Goal: Task Accomplishment & Management: Manage account settings

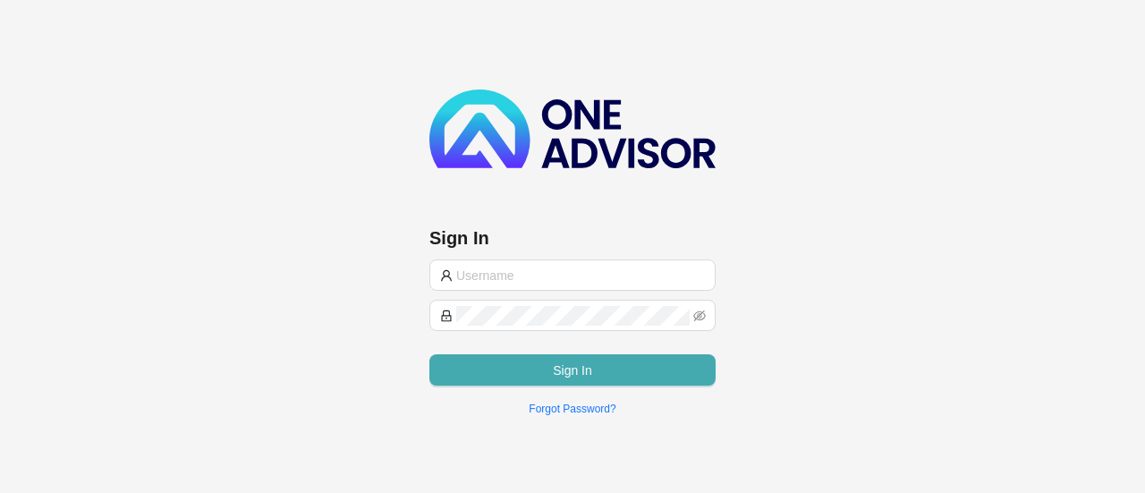
type input "[EMAIL_ADDRESS][DOMAIN_NAME]"
click at [560, 378] on button "Sign In" at bounding box center [572, 369] width 286 height 31
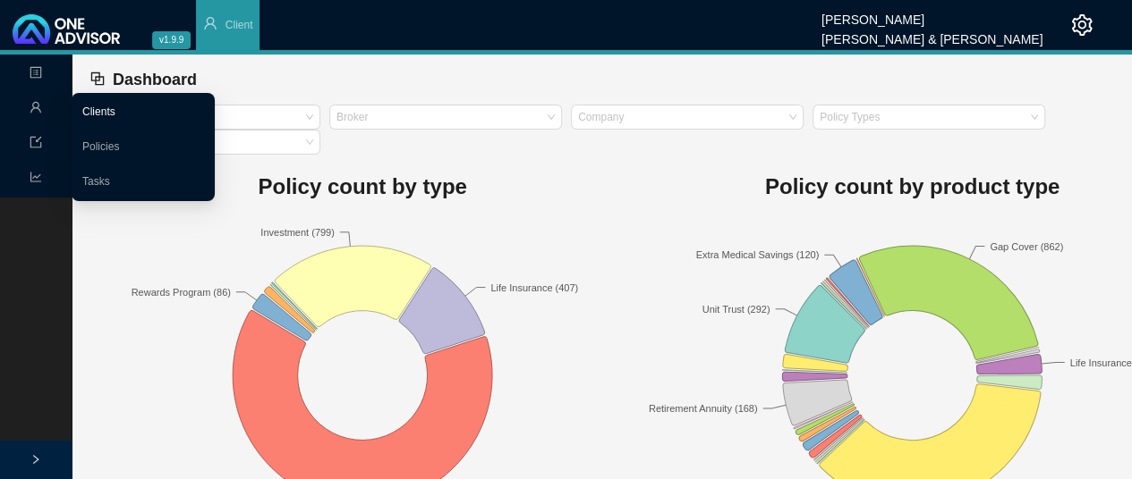
click at [98, 111] on link "Clients" at bounding box center [98, 112] width 33 height 13
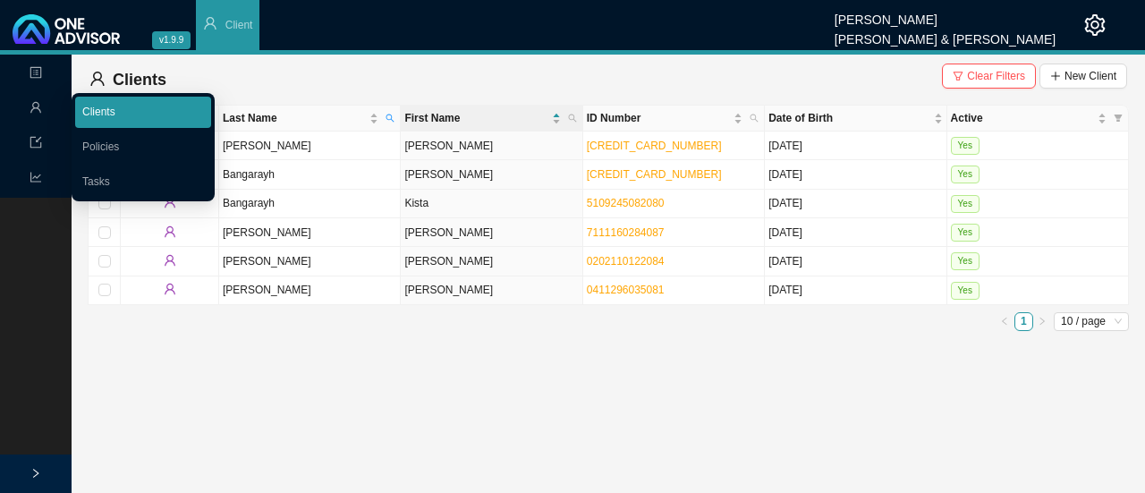
click at [85, 117] on link "Clients" at bounding box center [98, 112] width 33 height 13
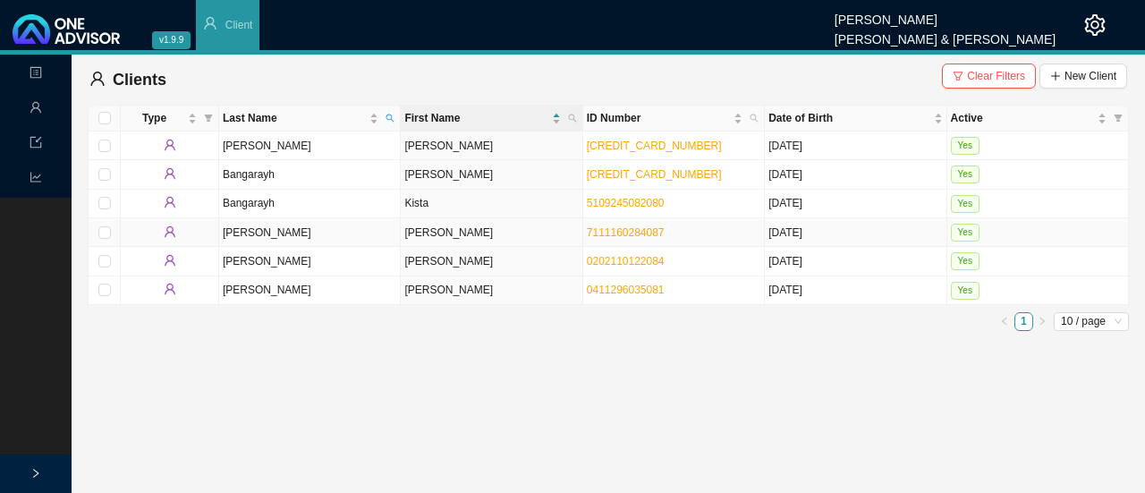
click at [249, 234] on td "[PERSON_NAME]" at bounding box center [310, 232] width 182 height 29
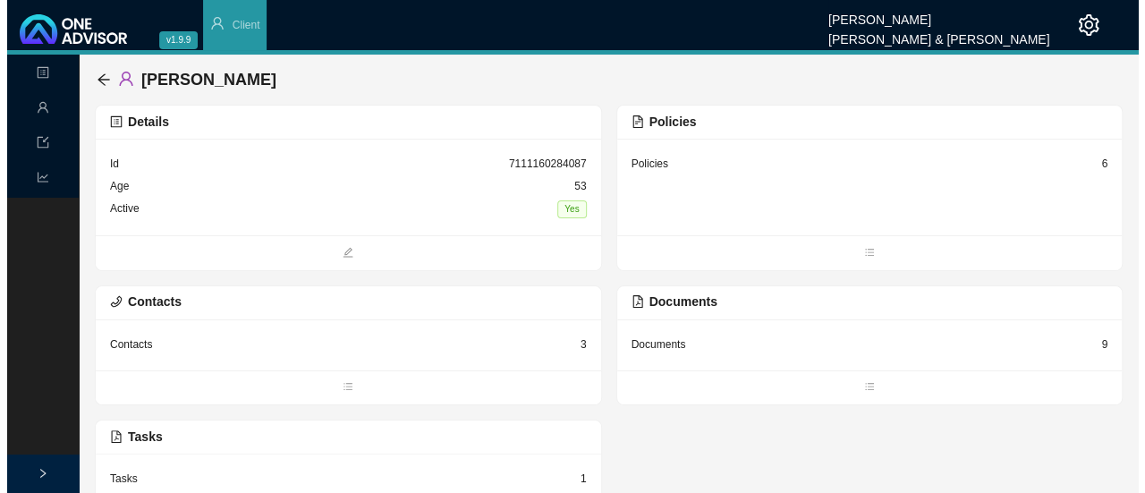
scroll to position [43, 0]
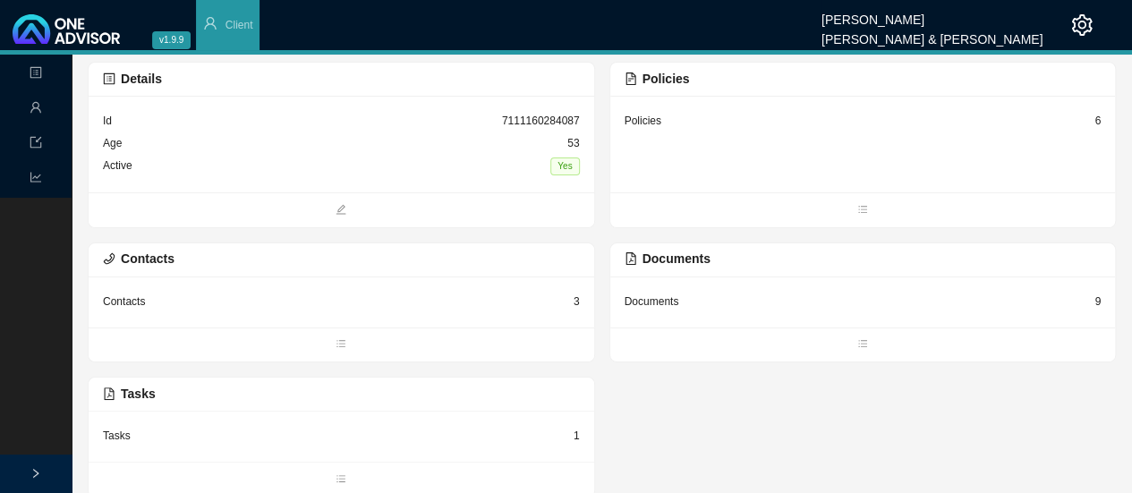
click at [256, 430] on div "Tasks 1" at bounding box center [341, 436] width 477 height 22
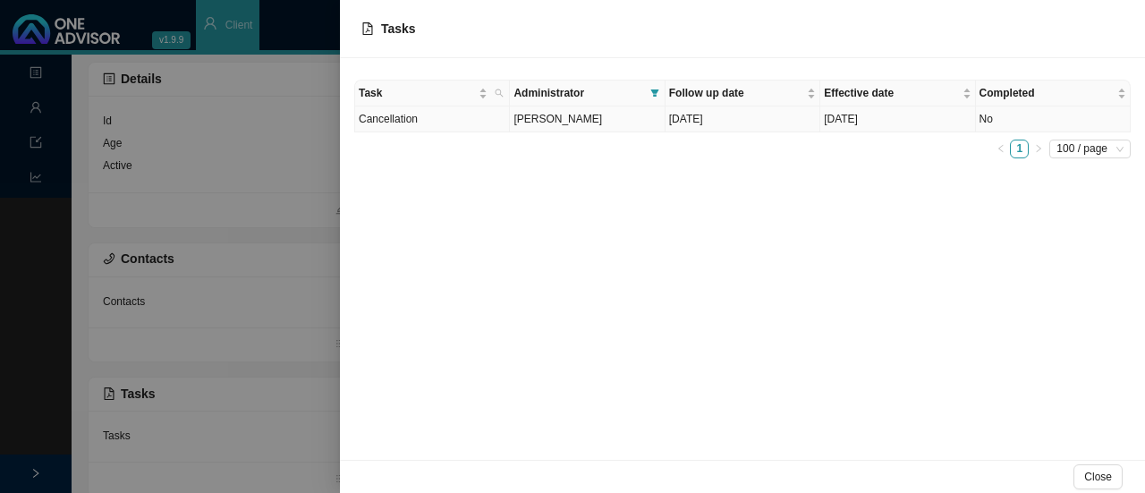
click at [592, 126] on td "[PERSON_NAME]" at bounding box center [587, 119] width 155 height 26
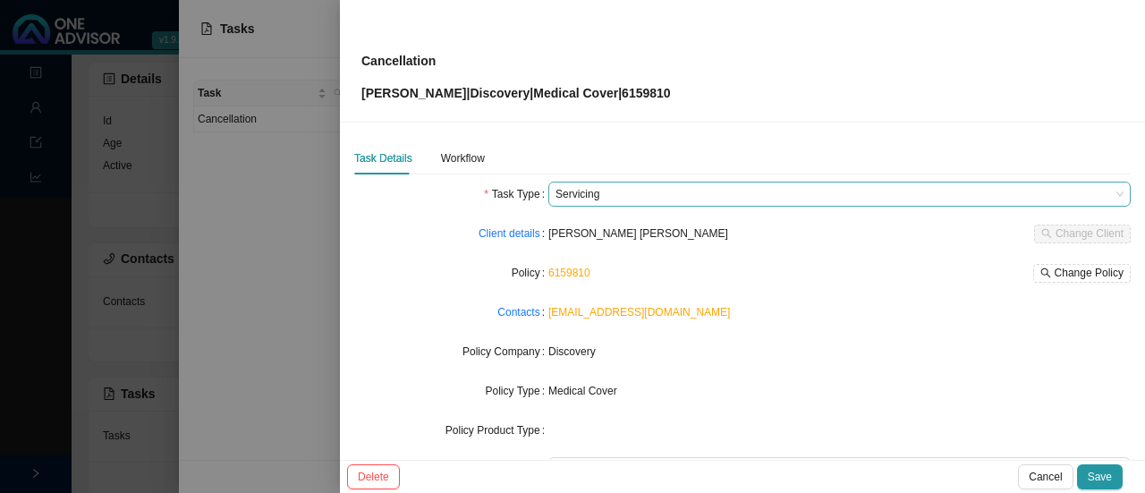
scroll to position [0, 0]
click at [464, 160] on div "Workflow" at bounding box center [463, 160] width 44 height 18
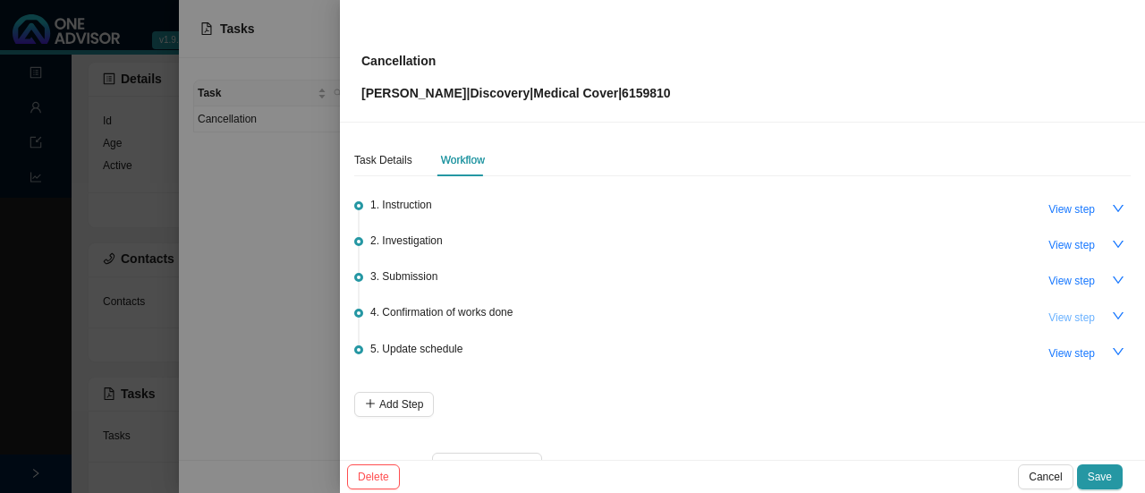
click at [1052, 311] on span "View step" at bounding box center [1071, 318] width 47 height 18
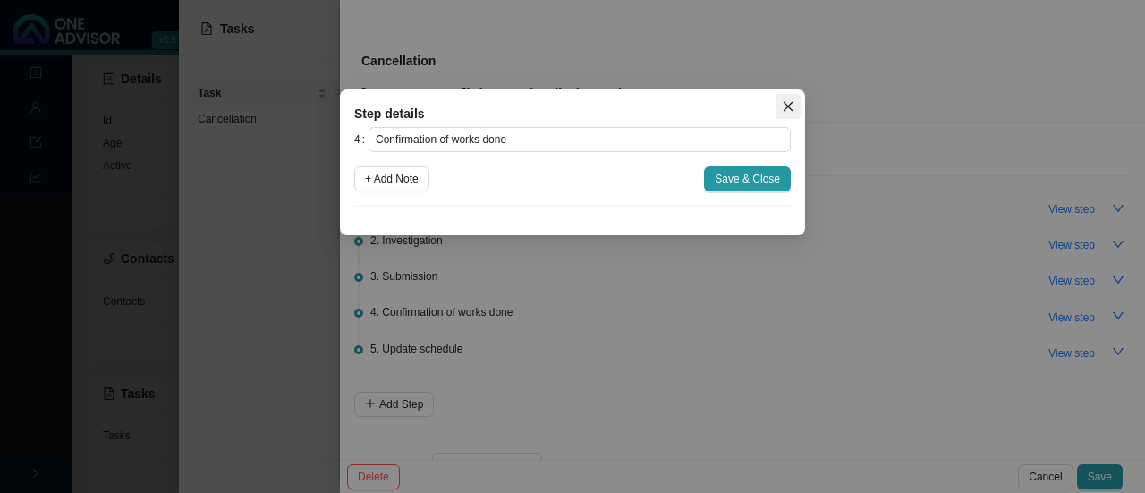
click at [784, 103] on icon "close" at bounding box center [789, 107] width 10 height 10
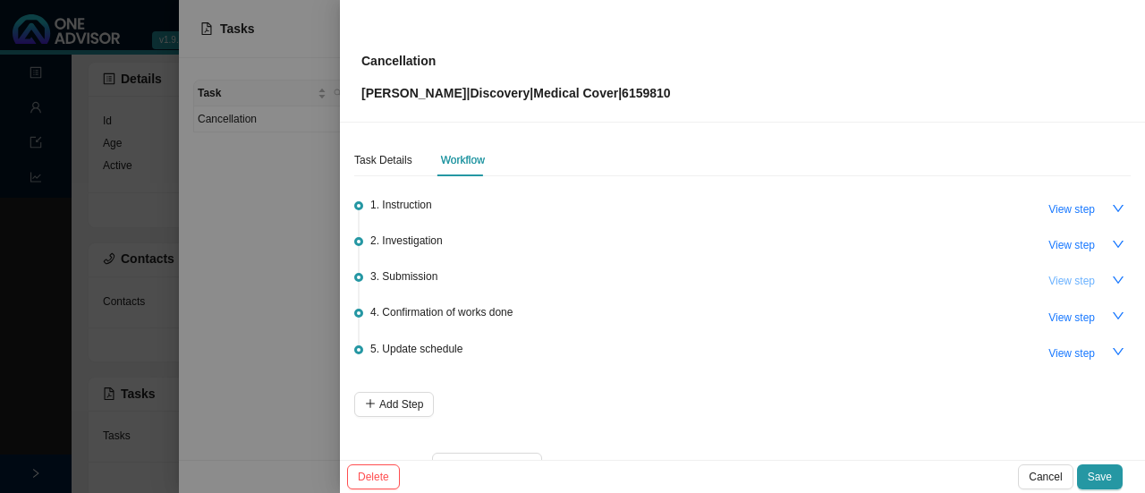
click at [1073, 282] on span "View step" at bounding box center [1071, 281] width 47 height 18
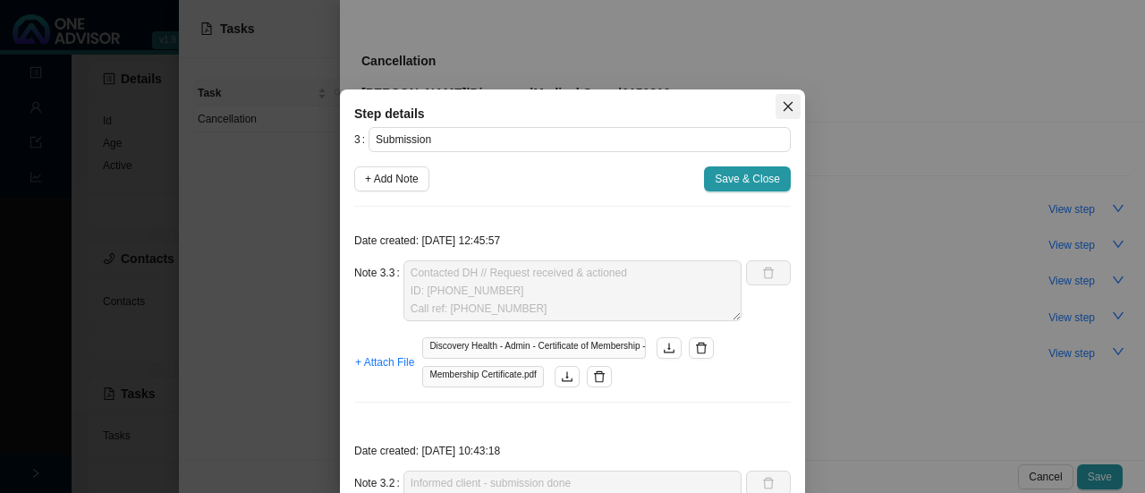
click at [784, 106] on icon "close" at bounding box center [789, 107] width 10 height 10
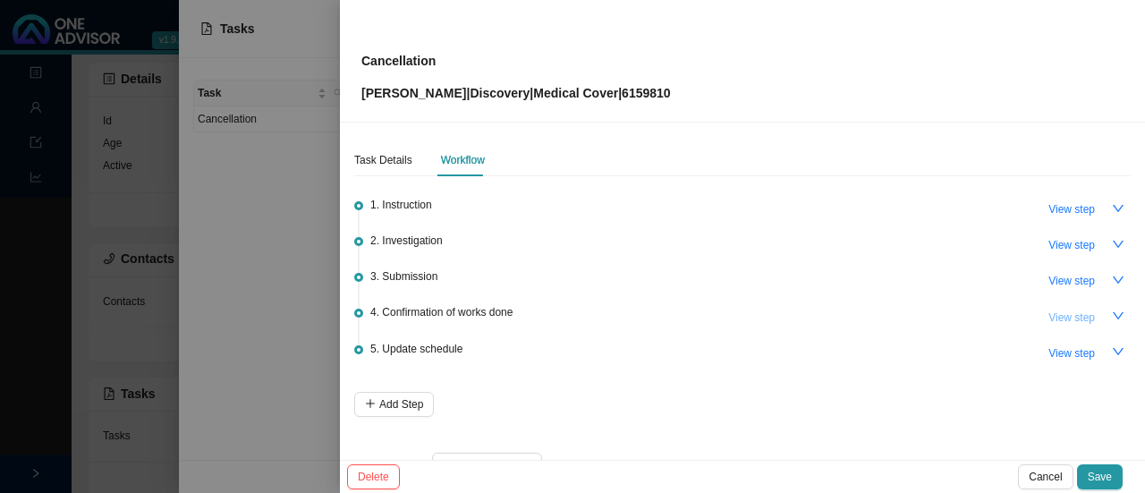
click at [1072, 316] on span "View step" at bounding box center [1071, 318] width 47 height 18
type input "Confirmation of works done"
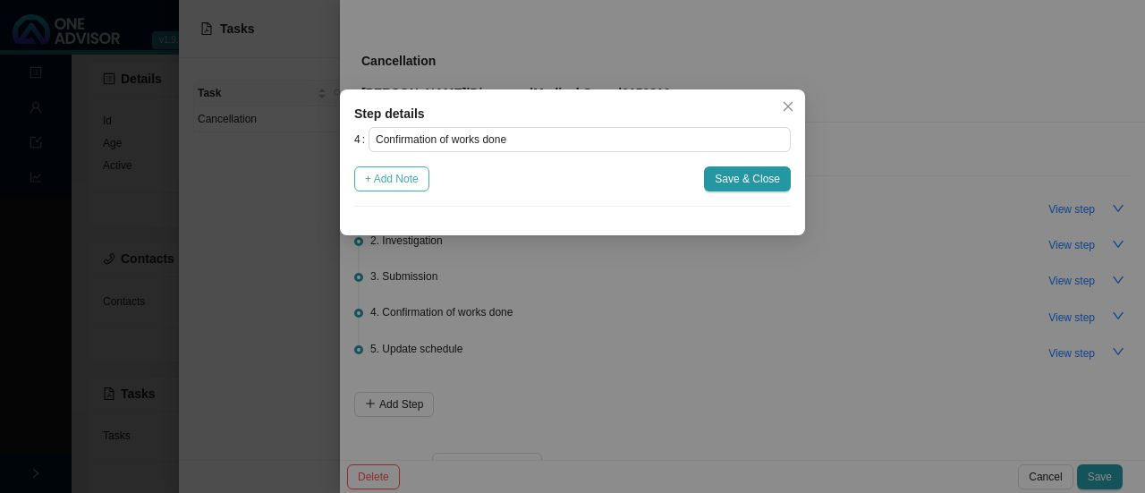
click at [399, 181] on span "+ Add Note" at bounding box center [392, 179] width 54 height 18
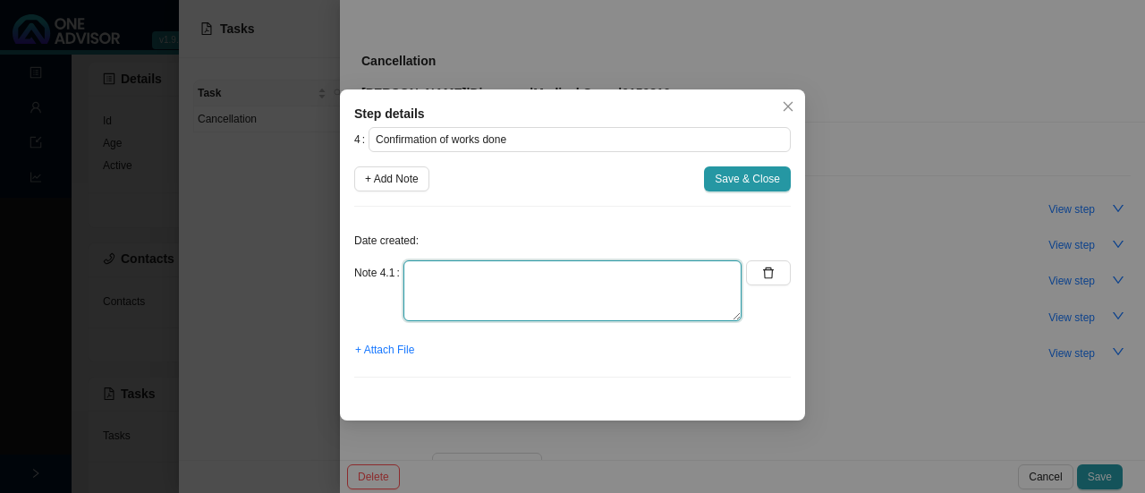
click at [410, 276] on textarea at bounding box center [572, 290] width 338 height 61
type textarea "c"
type textarea "L"
type textarea "Client asking about clawback amount"
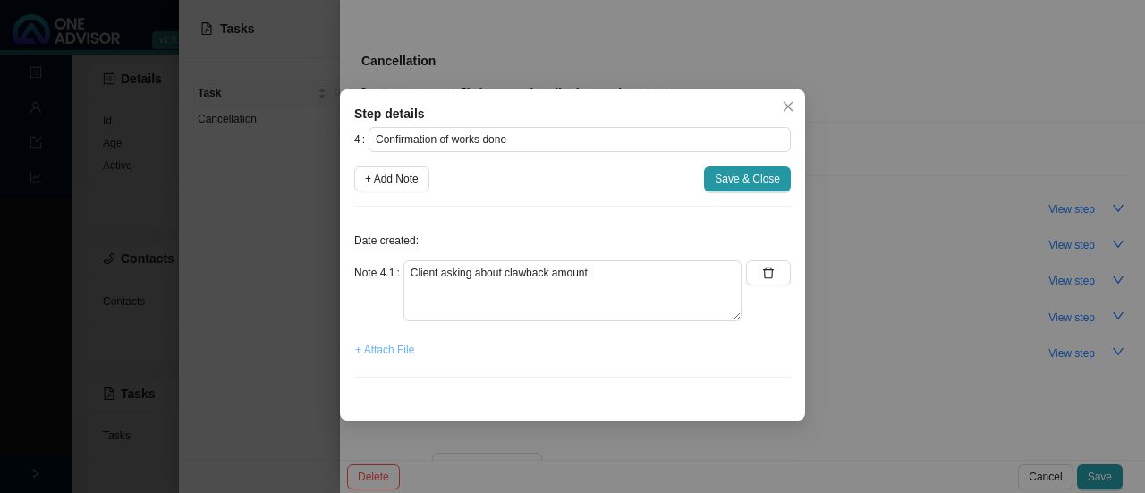
click at [394, 350] on span "+ Attach File" at bounding box center [384, 350] width 59 height 18
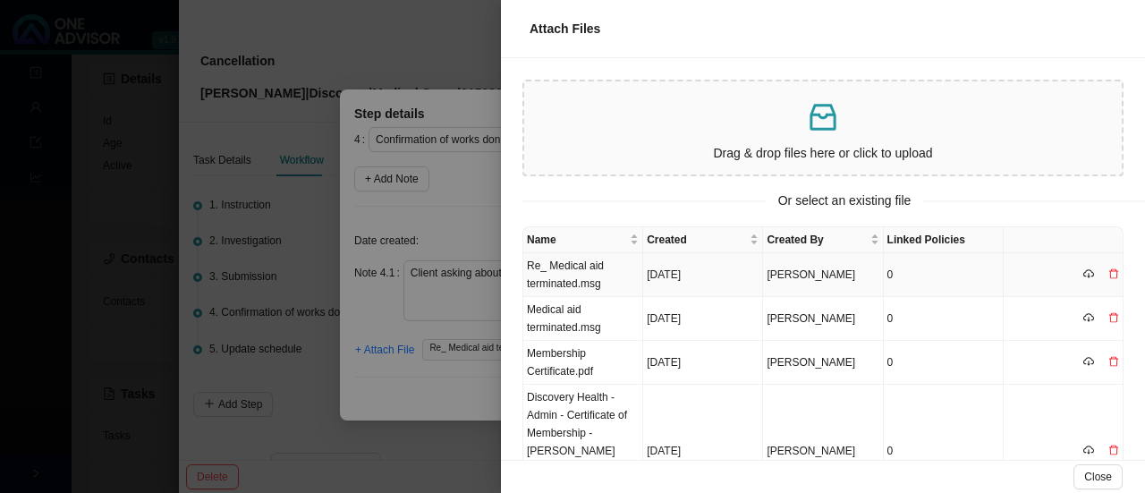
click at [598, 266] on td "Re_ Medical aid terminated.msg" at bounding box center [583, 275] width 120 height 44
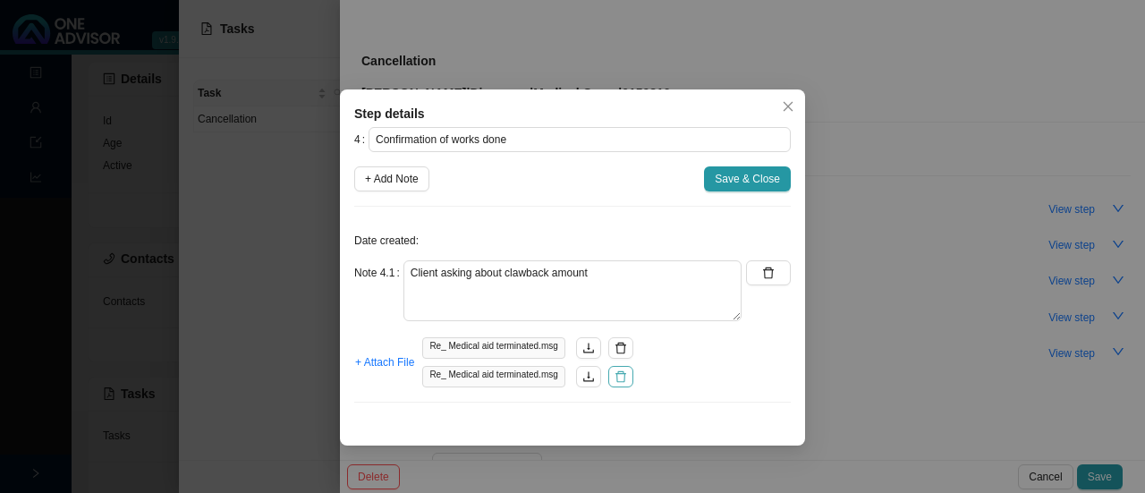
click at [617, 382] on button "button" at bounding box center [620, 376] width 25 height 21
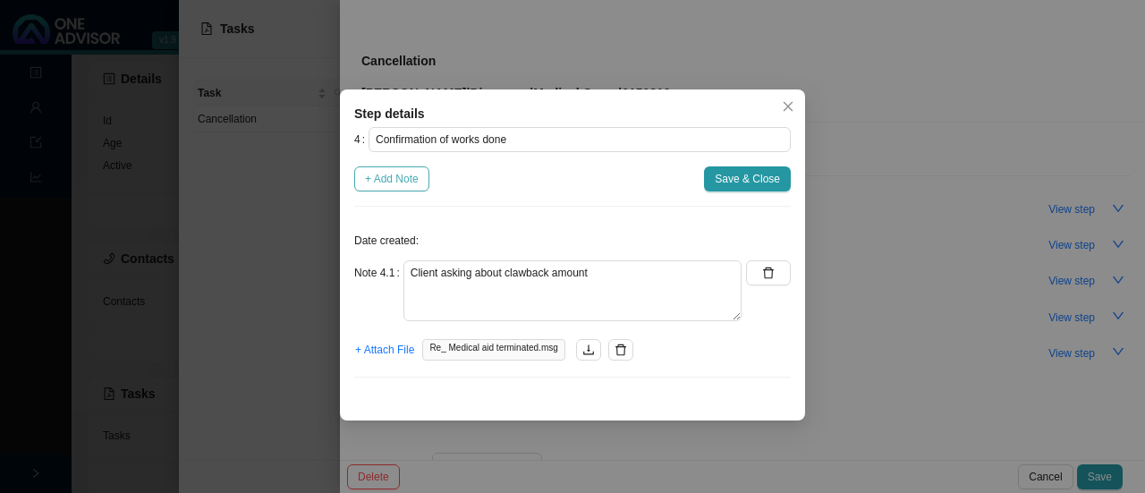
click at [403, 182] on span "+ Add Note" at bounding box center [392, 179] width 54 height 18
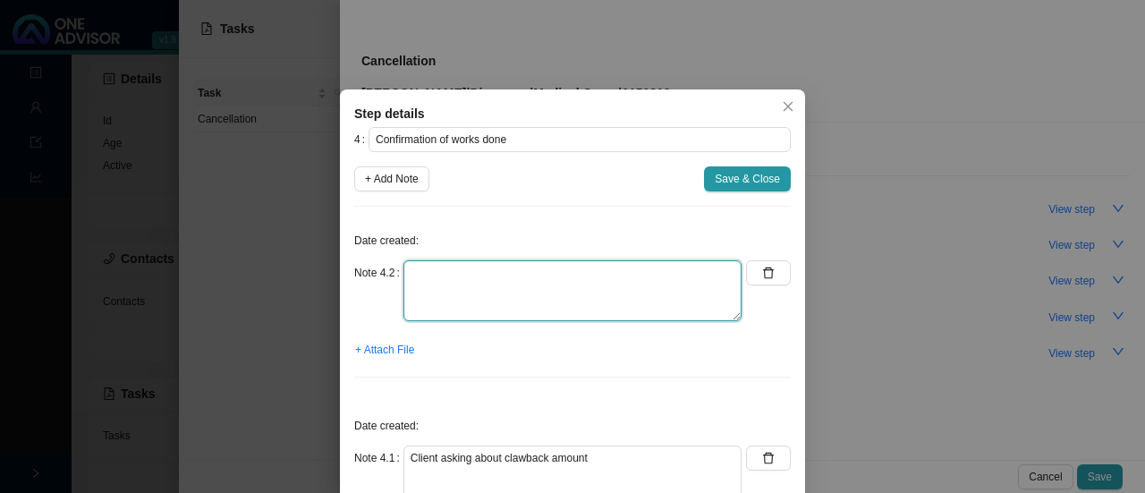
click at [425, 284] on textarea at bounding box center [572, 290] width 338 height 61
type textarea "Informed client: - Terminated effective"
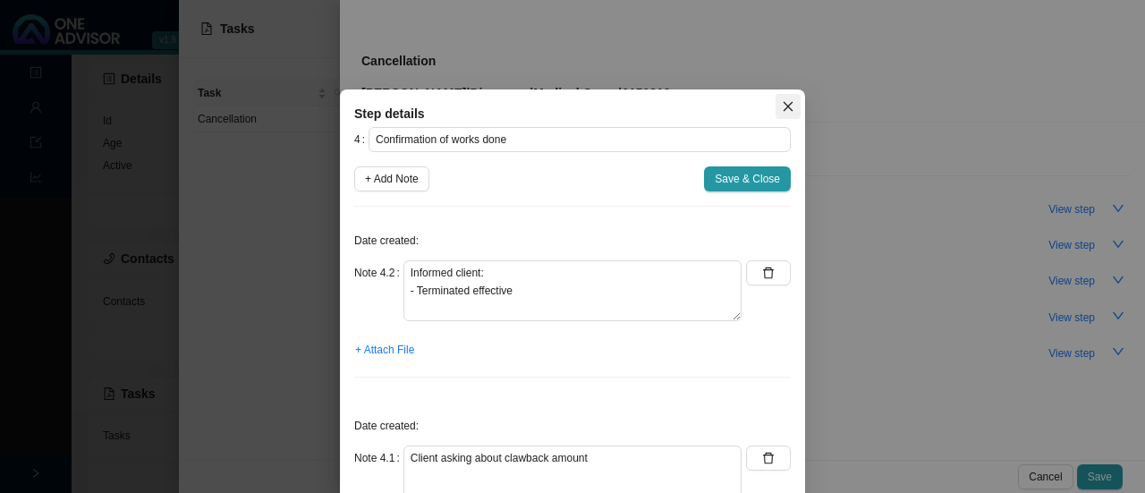
click at [783, 106] on icon "close" at bounding box center [788, 106] width 13 height 13
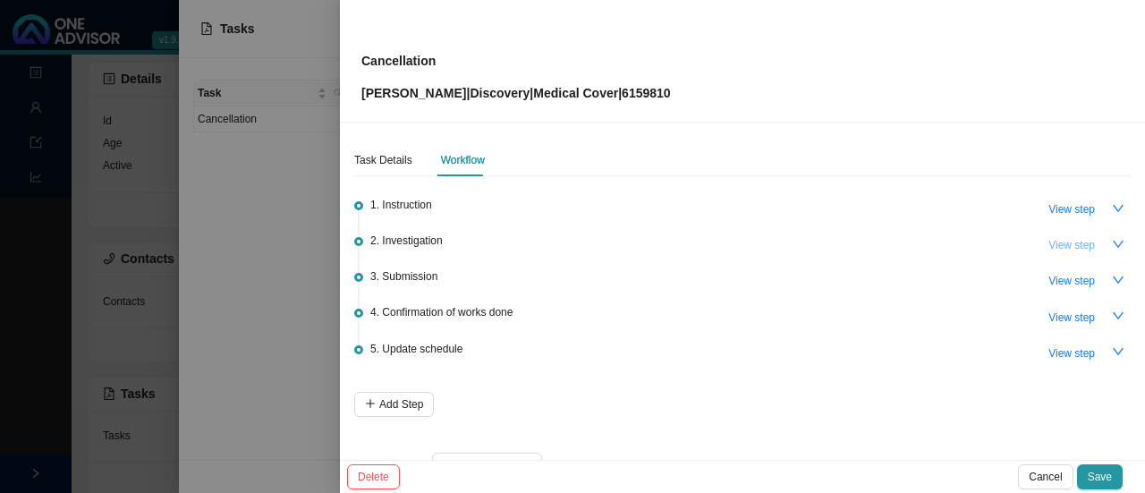
click at [1064, 233] on button "View step" at bounding box center [1072, 245] width 68 height 25
type input "Investigation"
type textarea "Contacted DH // Request received & actioned Effective 31.10.2025 // Last premiu…"
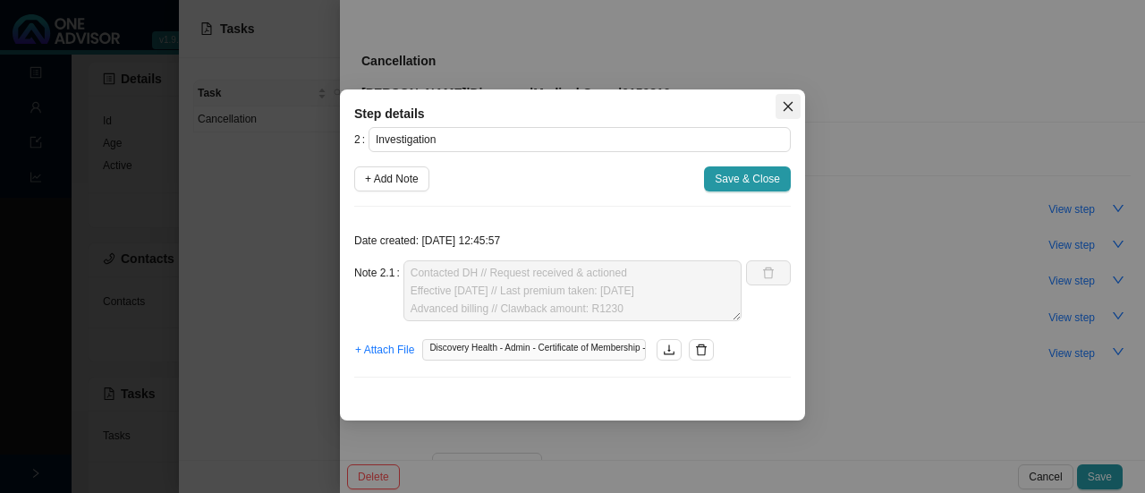
click at [785, 106] on icon "close" at bounding box center [788, 106] width 13 height 13
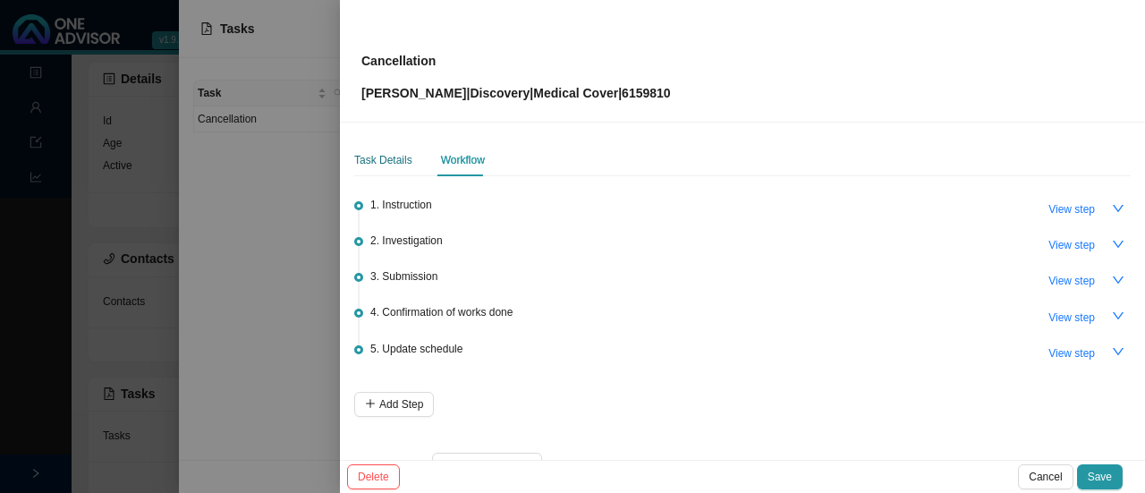
click at [374, 162] on div "Task Details" at bounding box center [383, 160] width 58 height 18
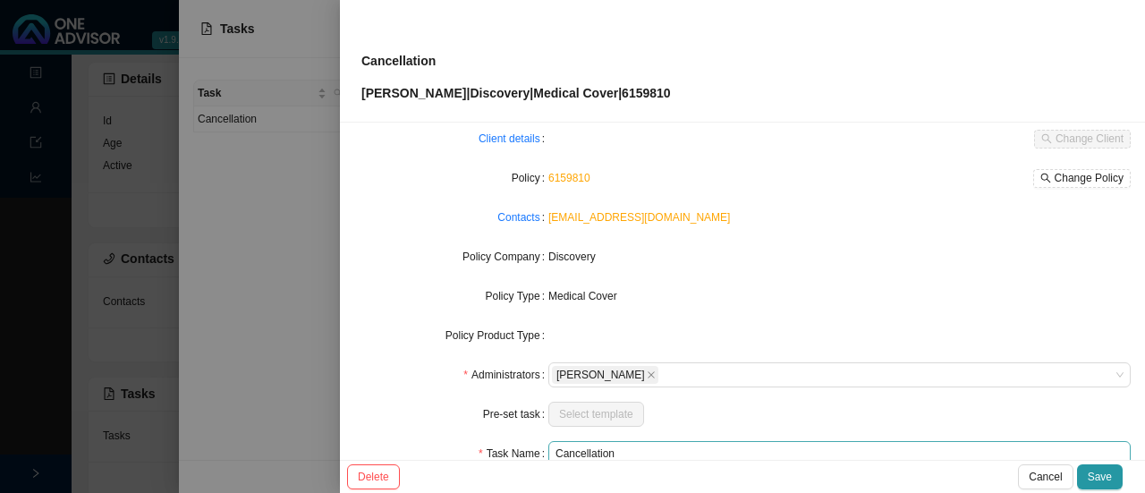
scroll to position [209, 0]
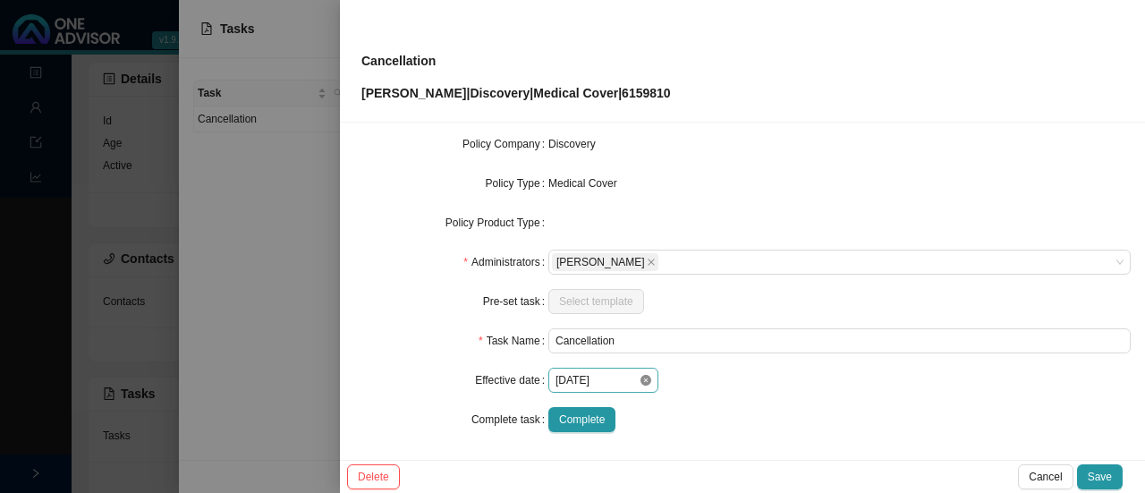
click at [640, 384] on icon "close-circle" at bounding box center [645, 380] width 11 height 11
click at [644, 379] on div at bounding box center [603, 380] width 96 height 18
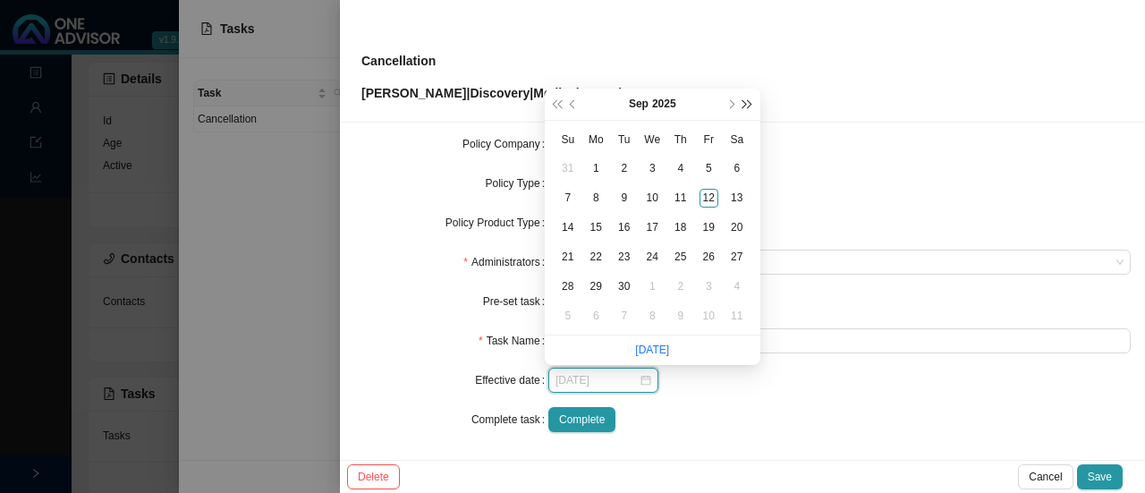
type input "2025-09-06"
click at [728, 98] on button "next-year" at bounding box center [730, 104] width 17 height 31
type input "2025-10-31"
click at [708, 286] on div "31" at bounding box center [709, 286] width 19 height 19
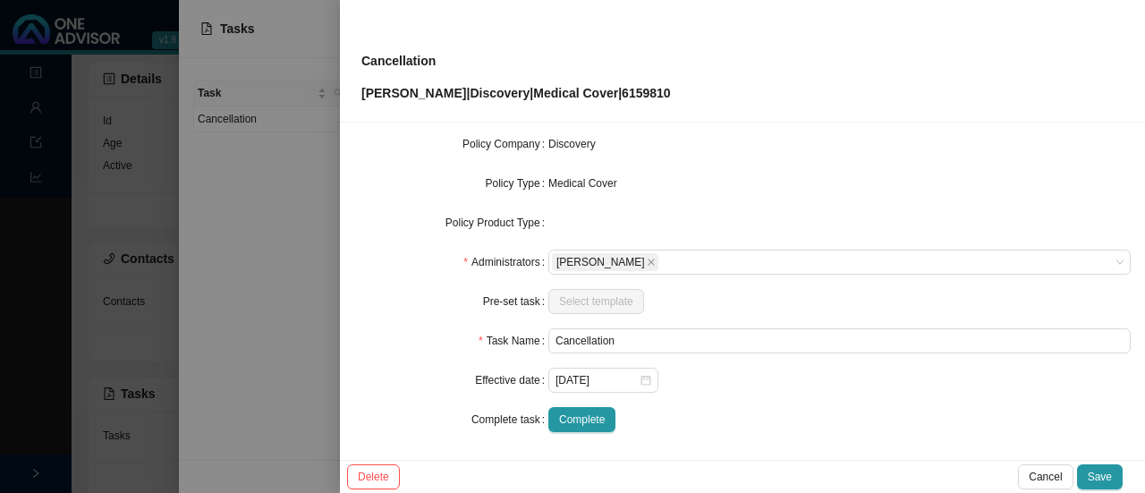
scroll to position [0, 0]
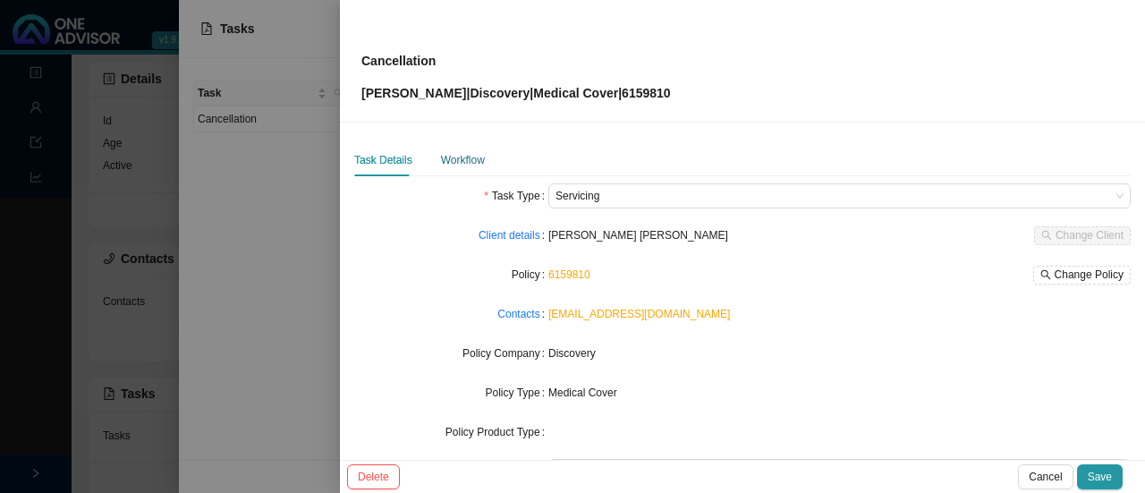
click at [456, 162] on div "Workflow" at bounding box center [463, 160] width 44 height 18
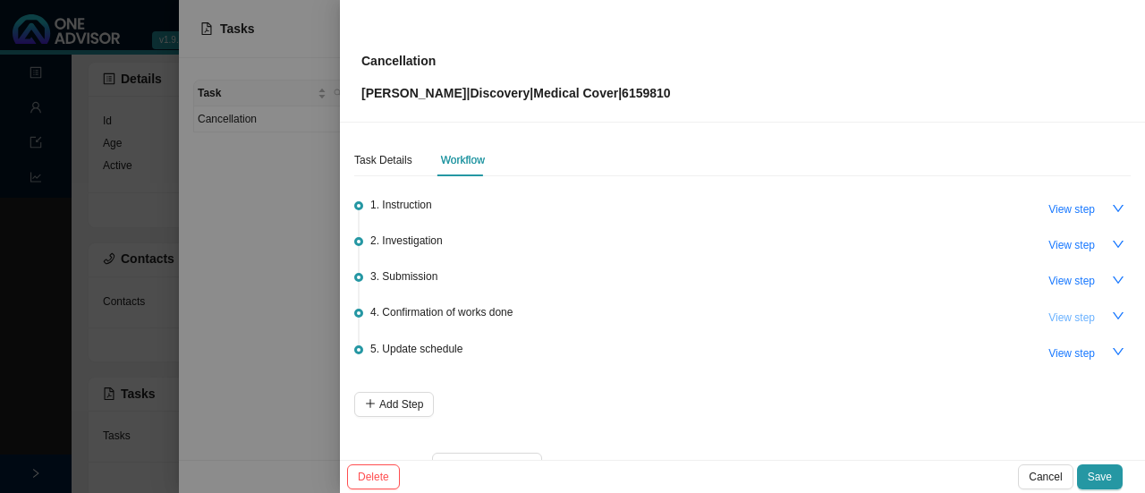
click at [1057, 310] on span "View step" at bounding box center [1071, 318] width 47 height 18
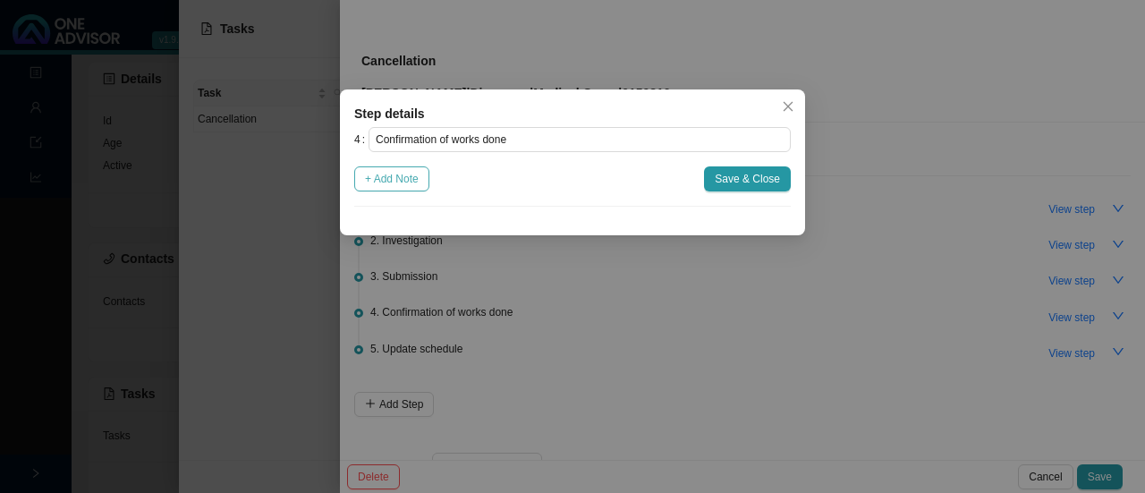
click at [386, 182] on span "+ Add Note" at bounding box center [392, 179] width 54 height 18
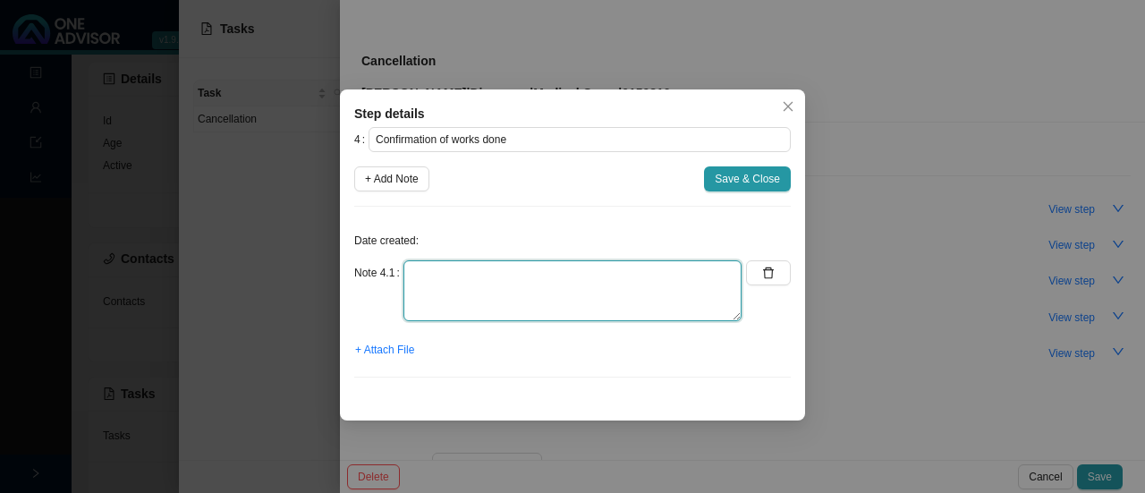
click at [454, 275] on textarea at bounding box center [572, 290] width 338 height 61
type textarea "T"
type textarea "Informed client: - Termination date: 30.20.2025 - Clawback amount - Last premiu…"
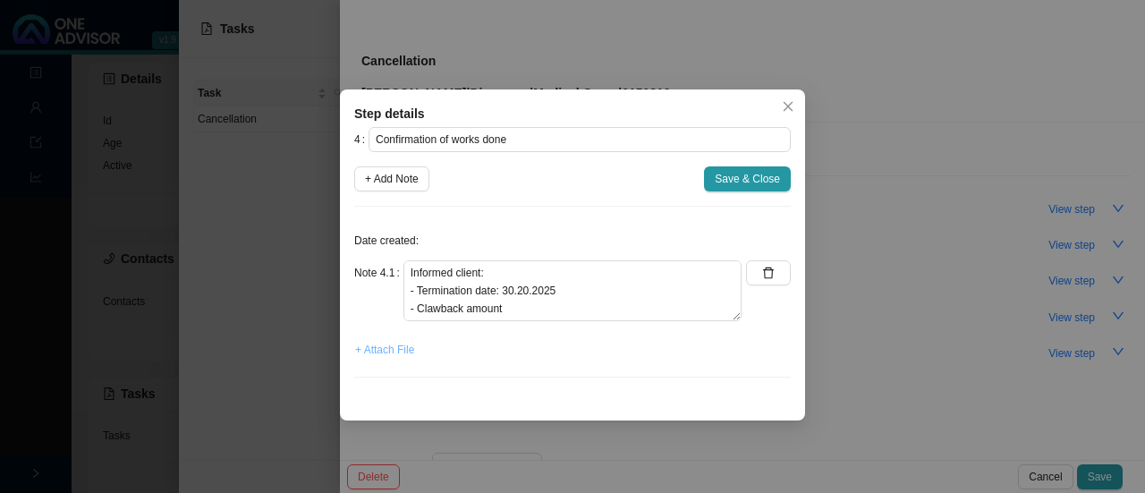
click at [382, 344] on span "+ Attach File" at bounding box center [384, 350] width 59 height 18
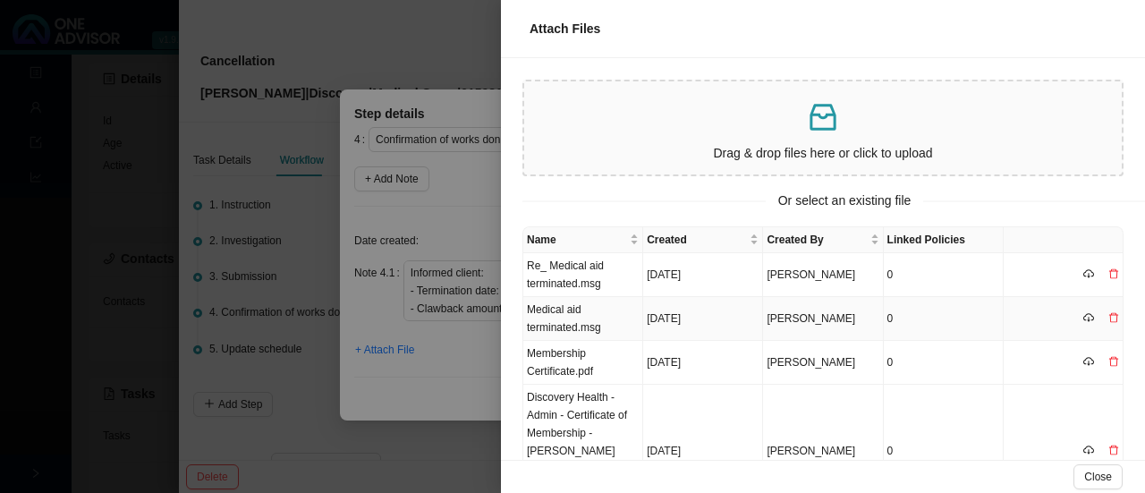
click at [606, 326] on td "Medical aid terminated.msg" at bounding box center [583, 319] width 120 height 44
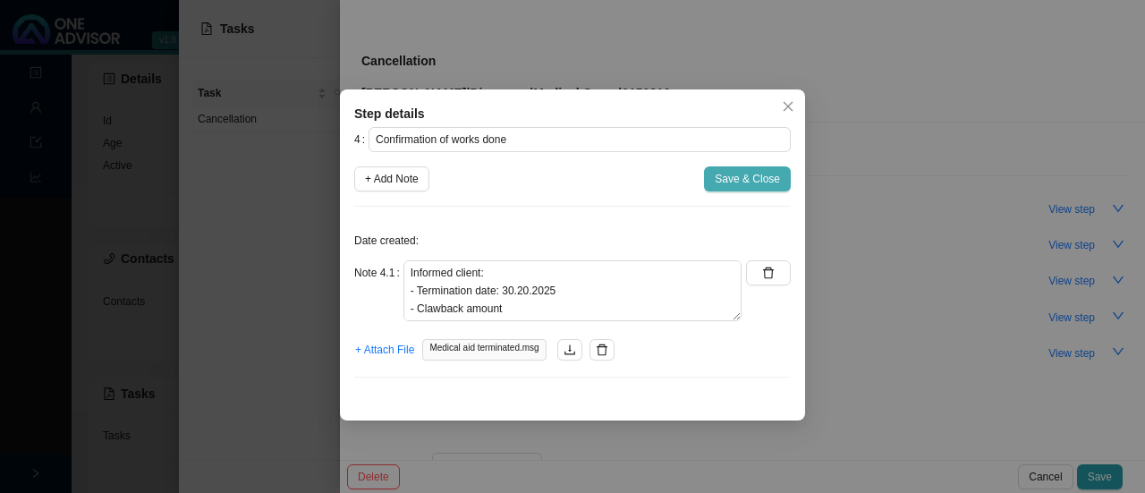
click at [732, 171] on span "Save & Close" at bounding box center [747, 179] width 65 height 18
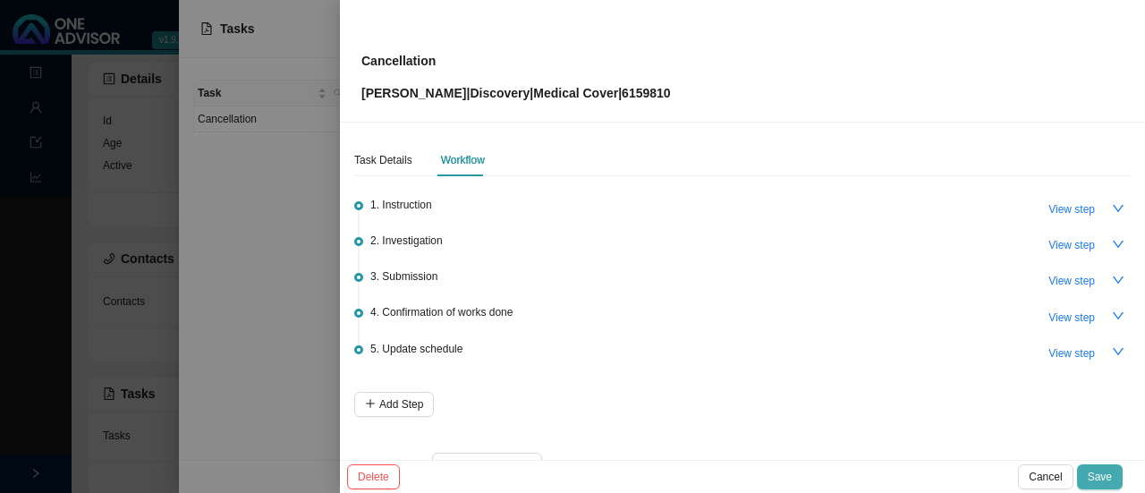
click at [1100, 474] on span "Save" at bounding box center [1100, 477] width 24 height 18
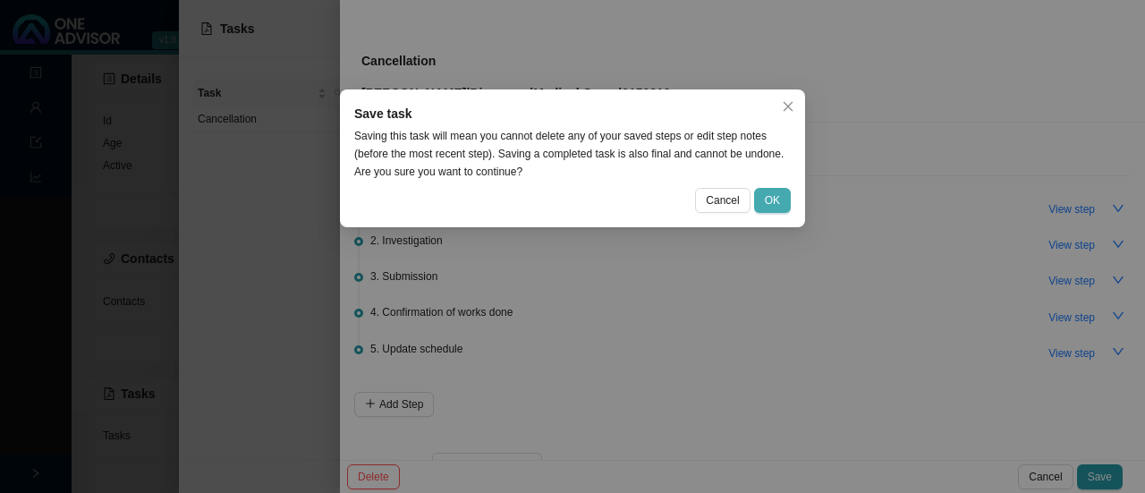
click at [782, 204] on button "OK" at bounding box center [772, 200] width 37 height 25
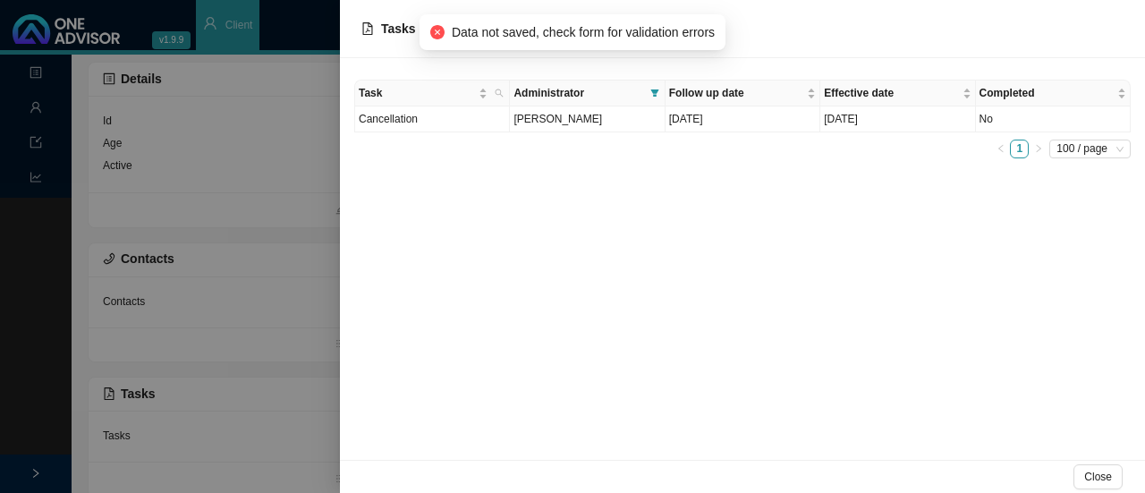
click at [583, 303] on div "Task Administrator Follow up date Effective date Completed Cancellation Sarah-L…" at bounding box center [742, 259] width 805 height 402
